Goal: Navigation & Orientation: Understand site structure

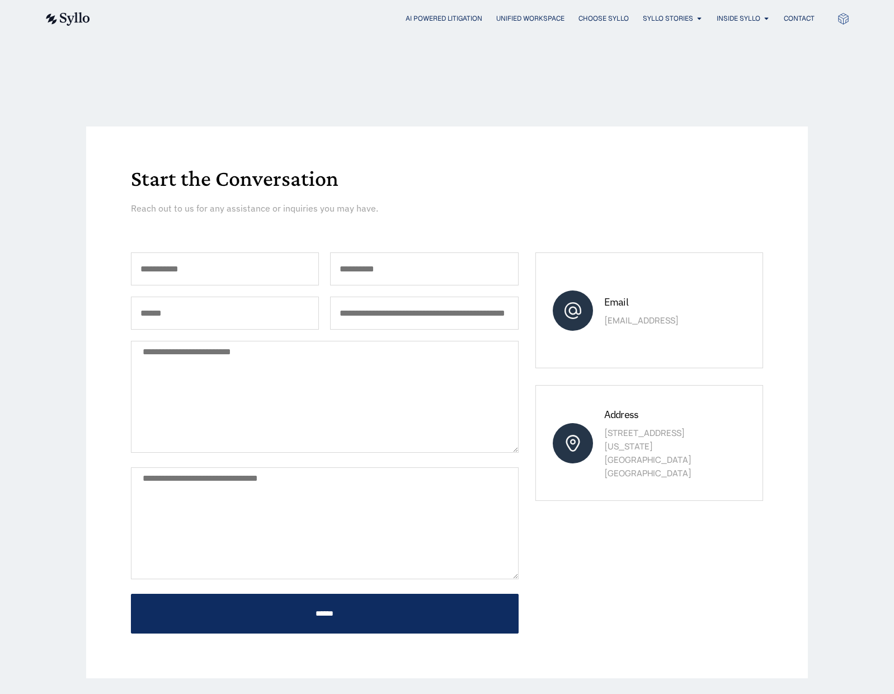
scroll to position [422, 0]
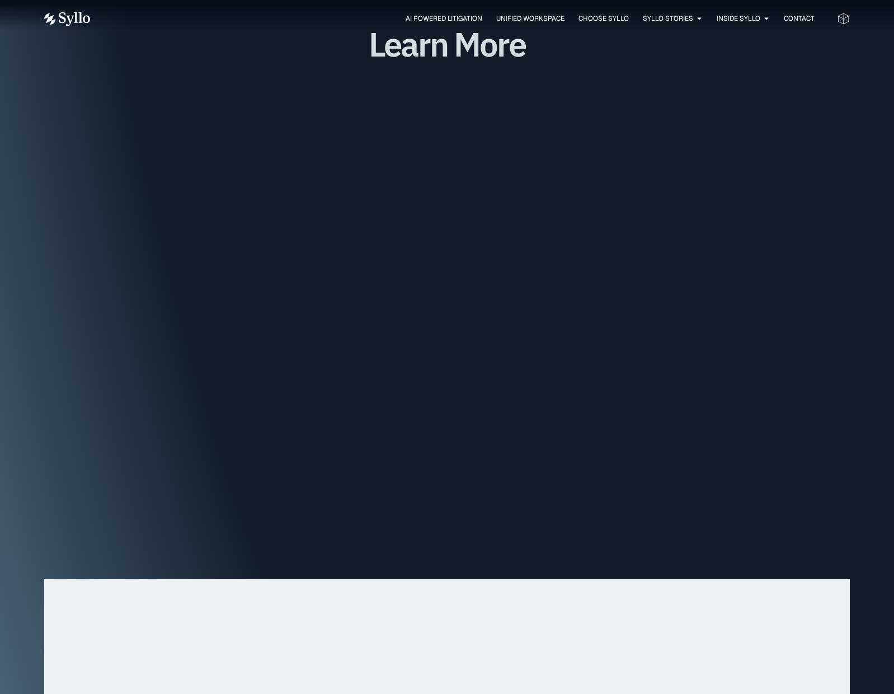
scroll to position [3441, 0]
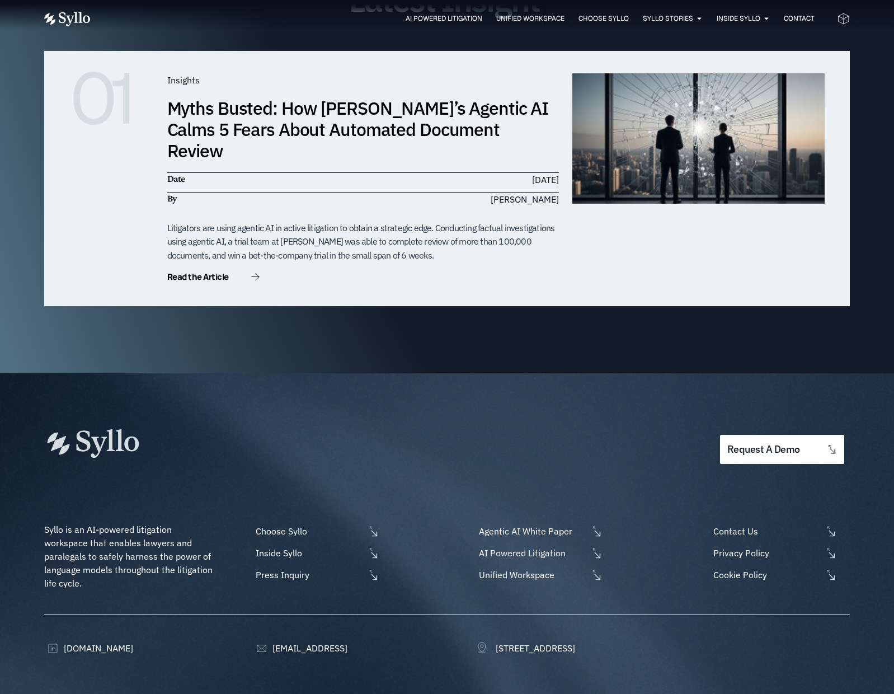
click at [545, 287] on div "01 Insights Myths Busted: How Syllo’s Agentic AI Calms 5 Fears About Automated …" at bounding box center [446, 201] width 805 height 345
click at [153, 526] on p "Syllo is an AI-powered litigation workspace that enables lawyers and paralegals…" at bounding box center [129, 555] width 171 height 67
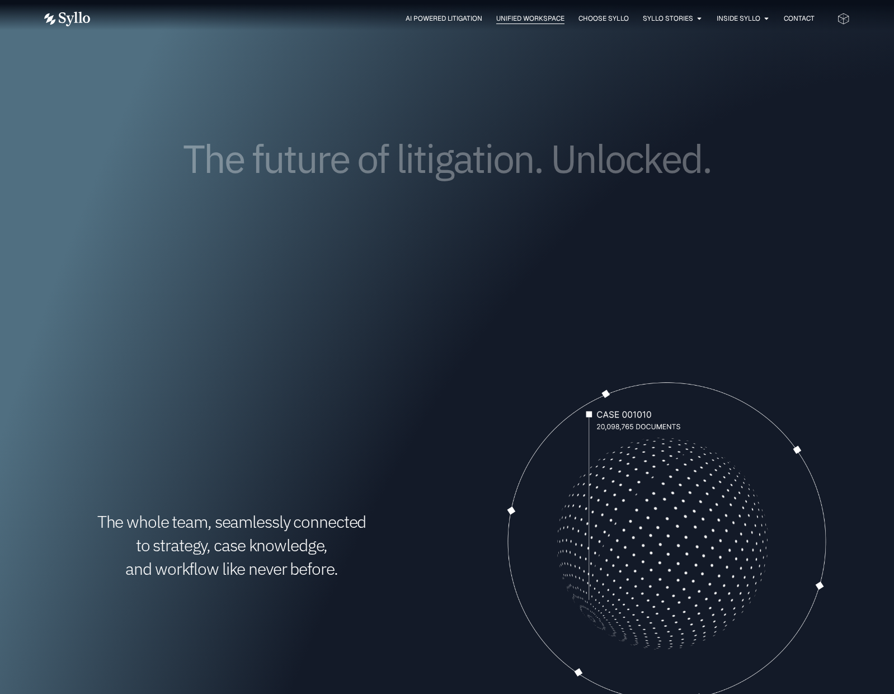
scroll to position [0, 0]
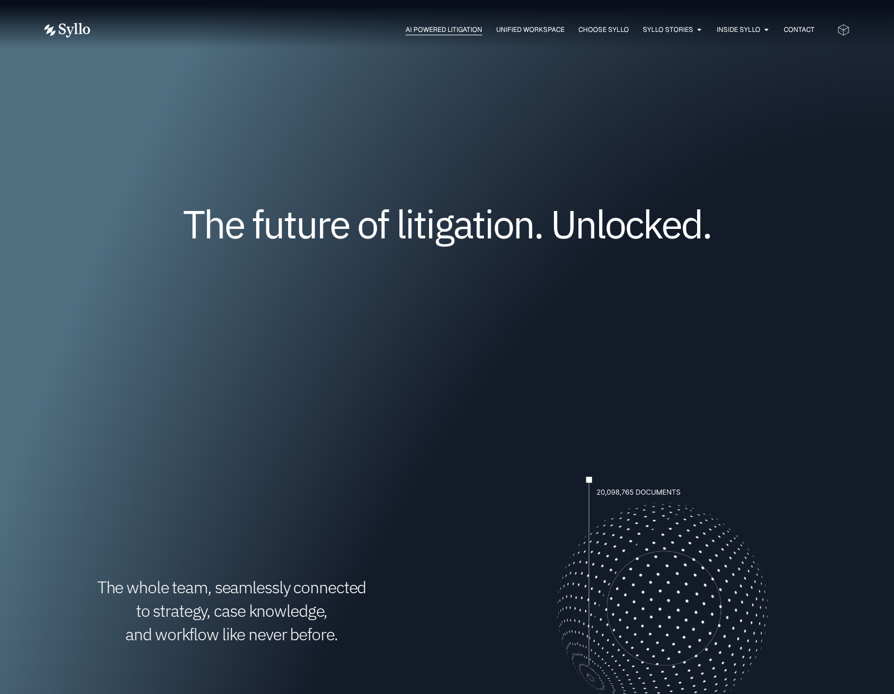
click at [425, 30] on span "AI Powered Litigation" at bounding box center [444, 30] width 77 height 10
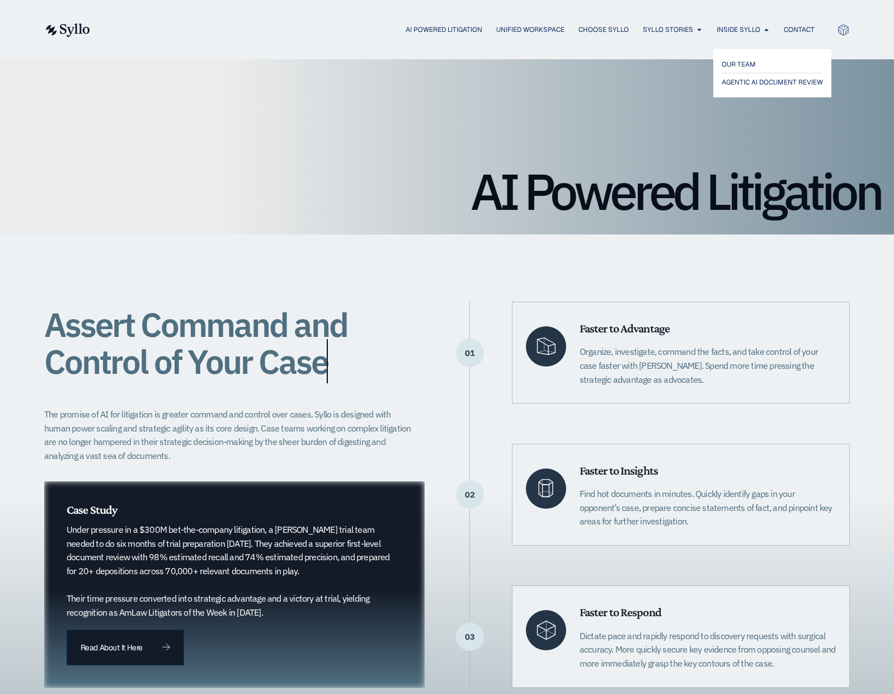
click at [747, 55] on div "OUR TEAM AGENTIC AI DOCUMENT REVIEW" at bounding box center [772, 73] width 112 height 43
click at [749, 76] on span "AGENTIC AI DOCUMENT REVIEW" at bounding box center [775, 82] width 107 height 13
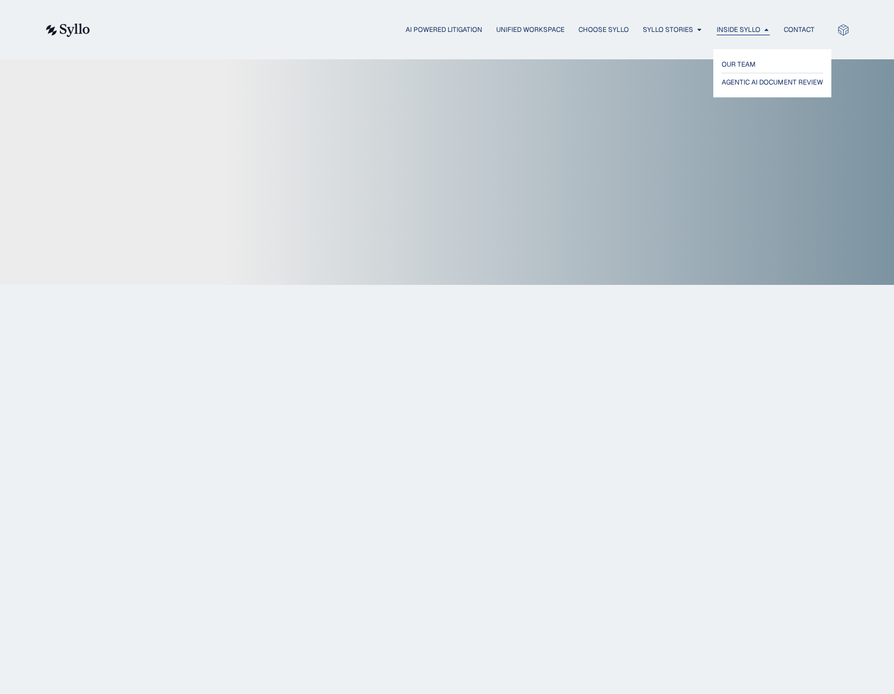
click at [746, 30] on span "Inside Syllo" at bounding box center [739, 30] width 44 height 10
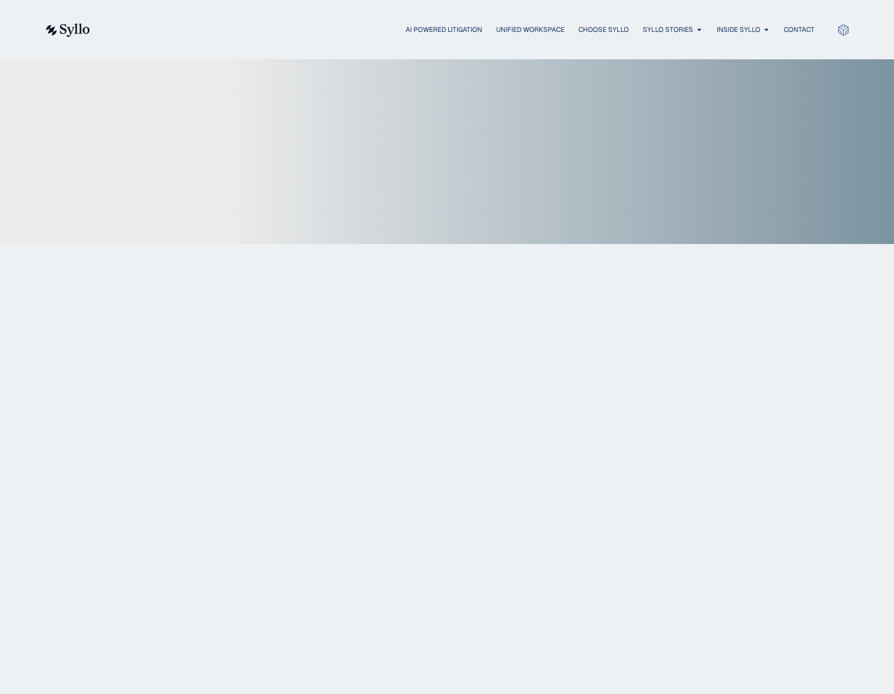
click at [744, 57] on div "AI Powered Litigation Unified Workspace Choose Syllo Syllo Stories Close Syllo …" at bounding box center [446, 29] width 805 height 59
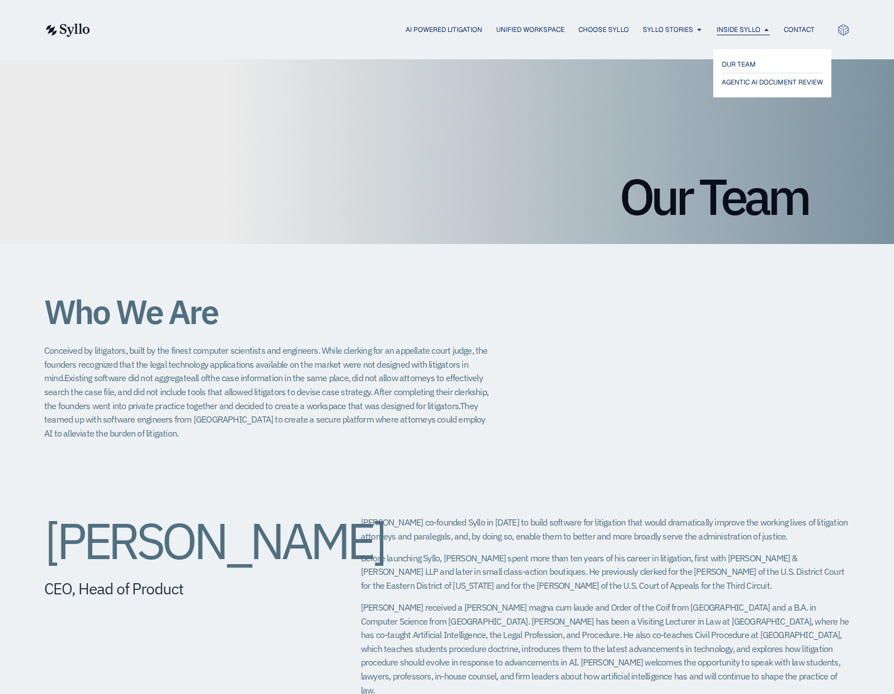
click at [746, 30] on span "Inside Syllo" at bounding box center [739, 30] width 44 height 10
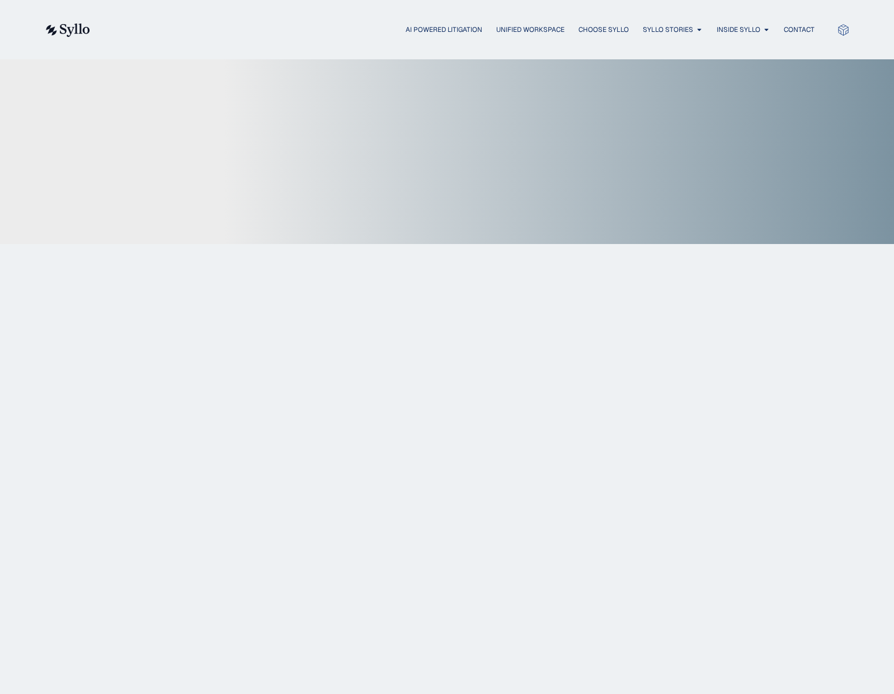
click at [742, 52] on div "AI Powered Litigation Unified Workspace Choose Syllo Syllo Stories Close Syllo …" at bounding box center [446, 29] width 805 height 59
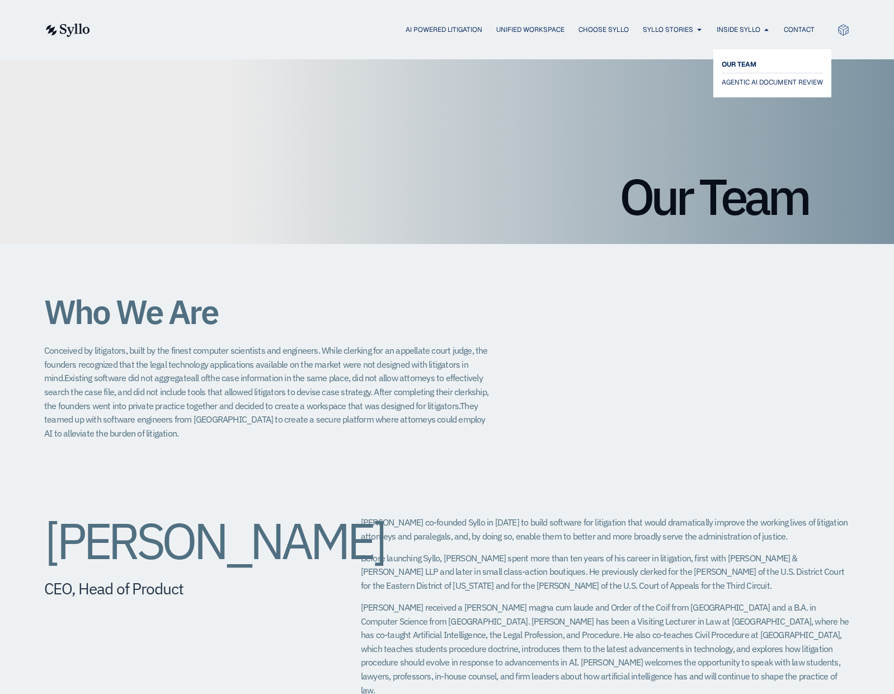
click at [742, 58] on span "OUR TEAM" at bounding box center [739, 64] width 35 height 13
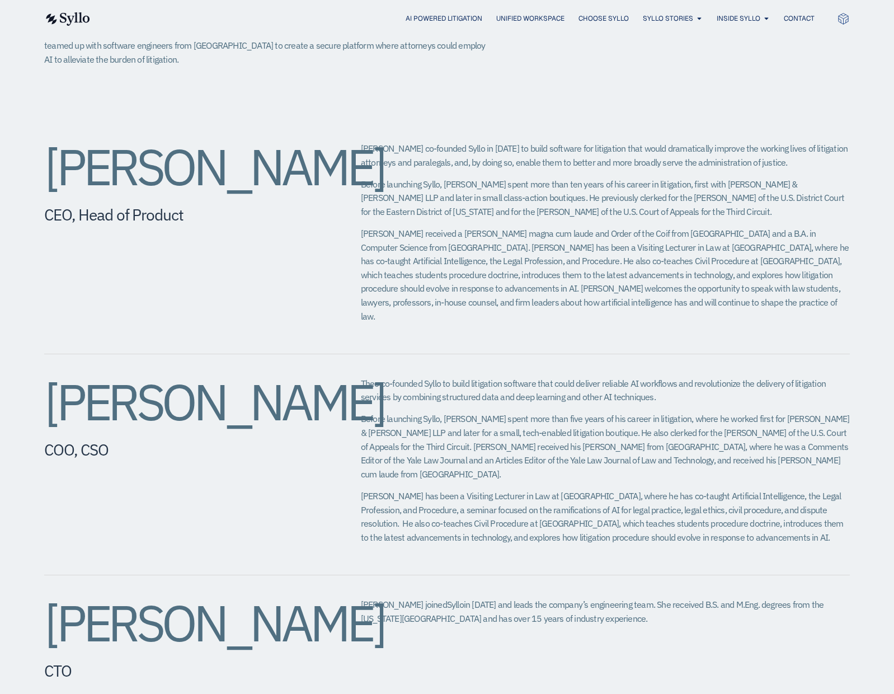
scroll to position [143, 0]
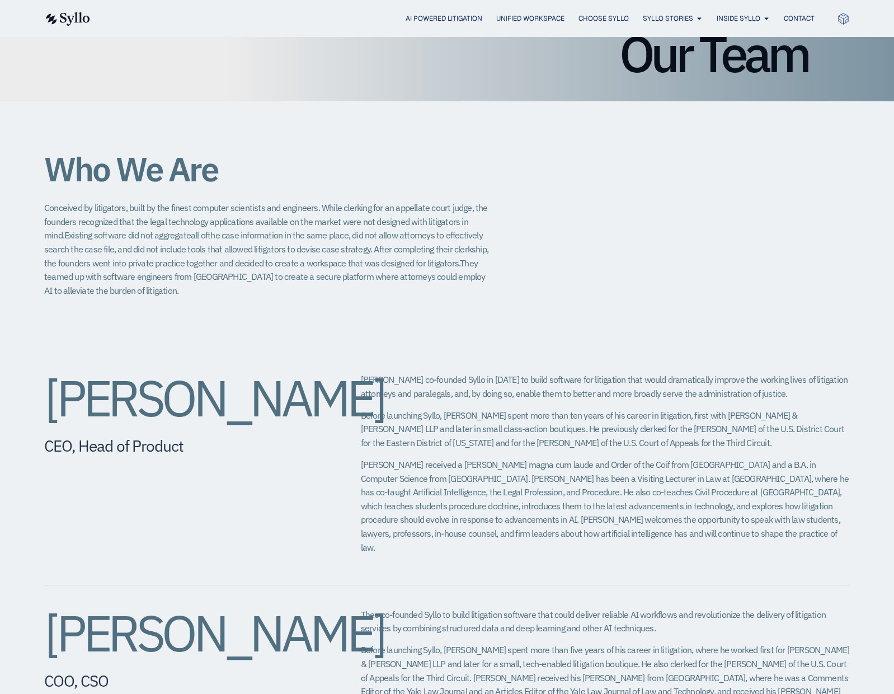
click at [71, 18] on img at bounding box center [67, 18] width 46 height 13
